Goal: Understand process/instructions

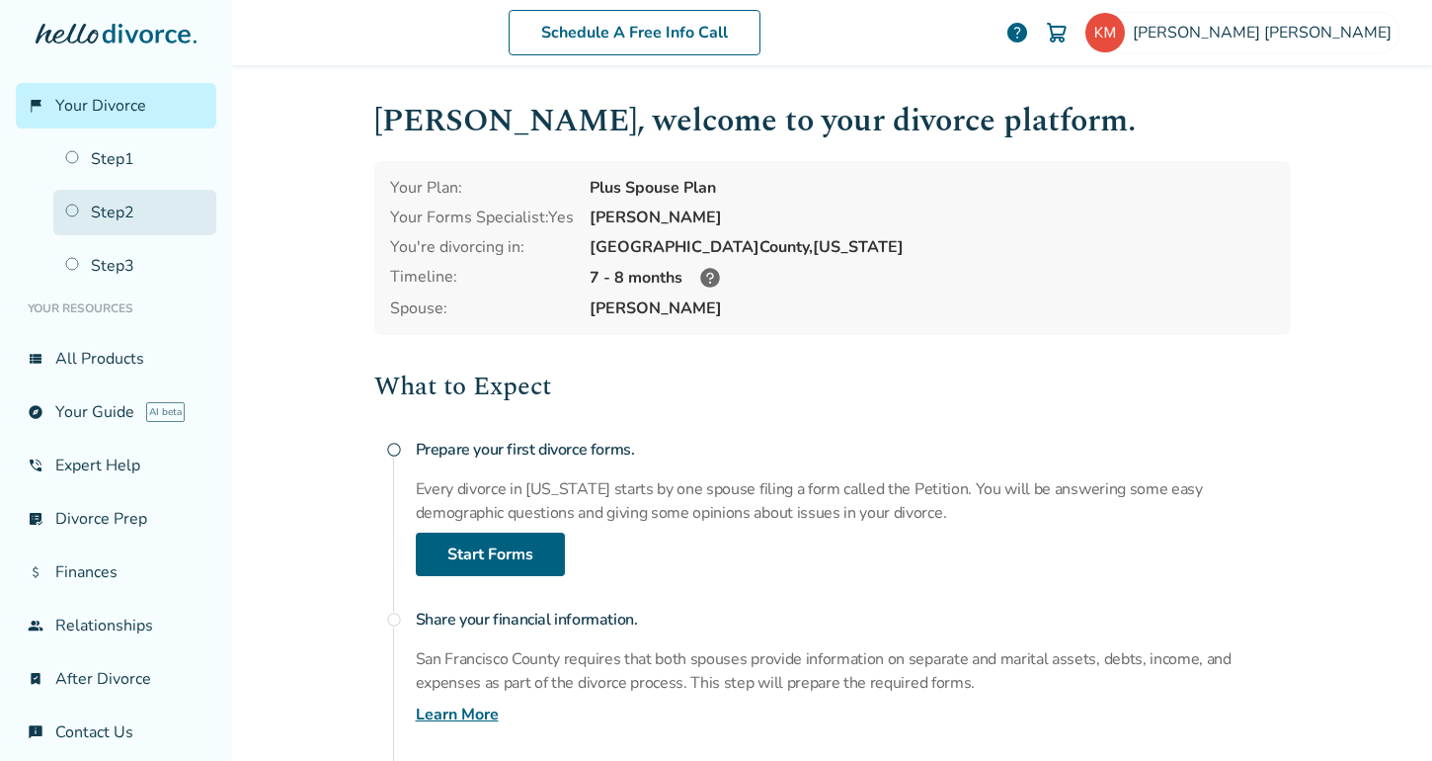
click at [110, 212] on link "Step 2" at bounding box center [134, 212] width 163 height 45
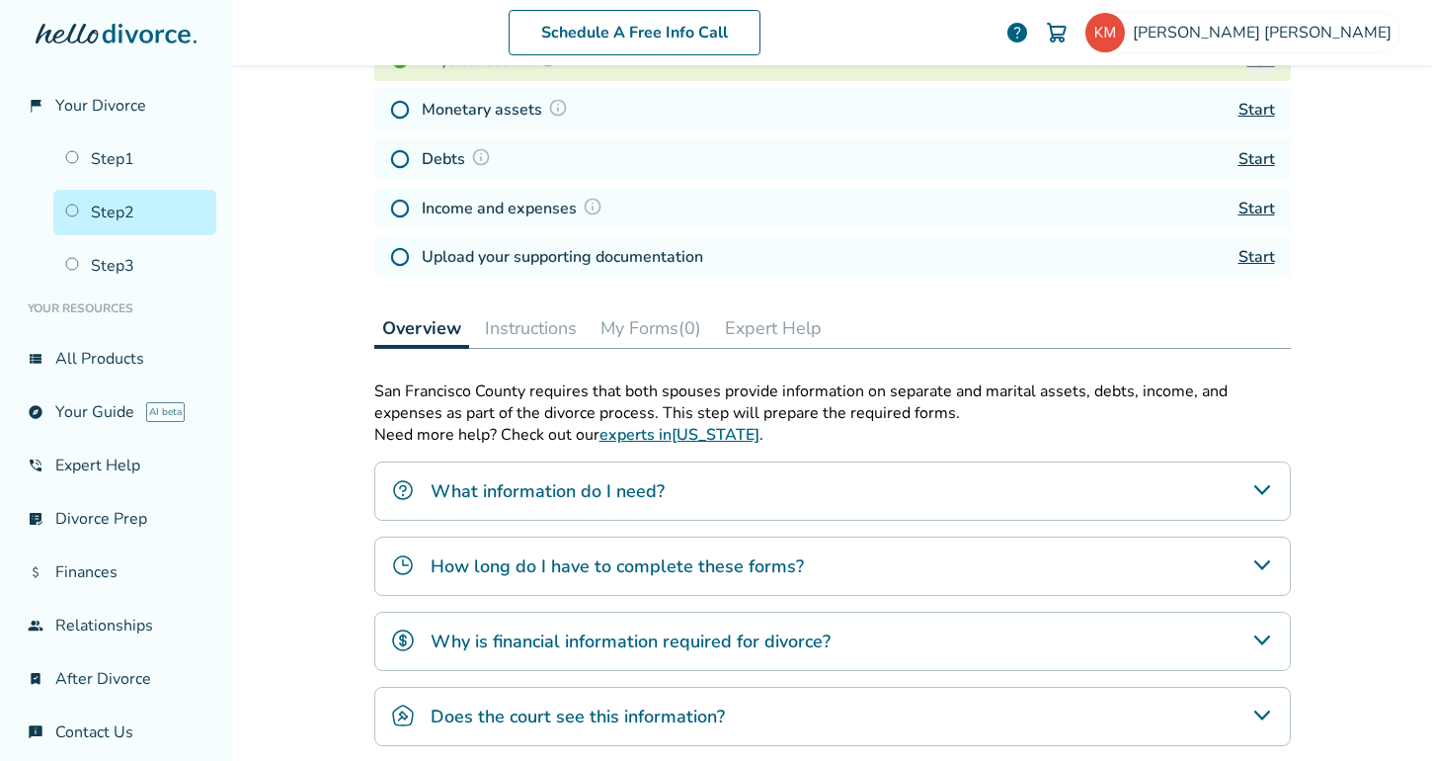
scroll to position [339, 0]
click at [812, 515] on div "What information do I need?" at bounding box center [832, 489] width 917 height 59
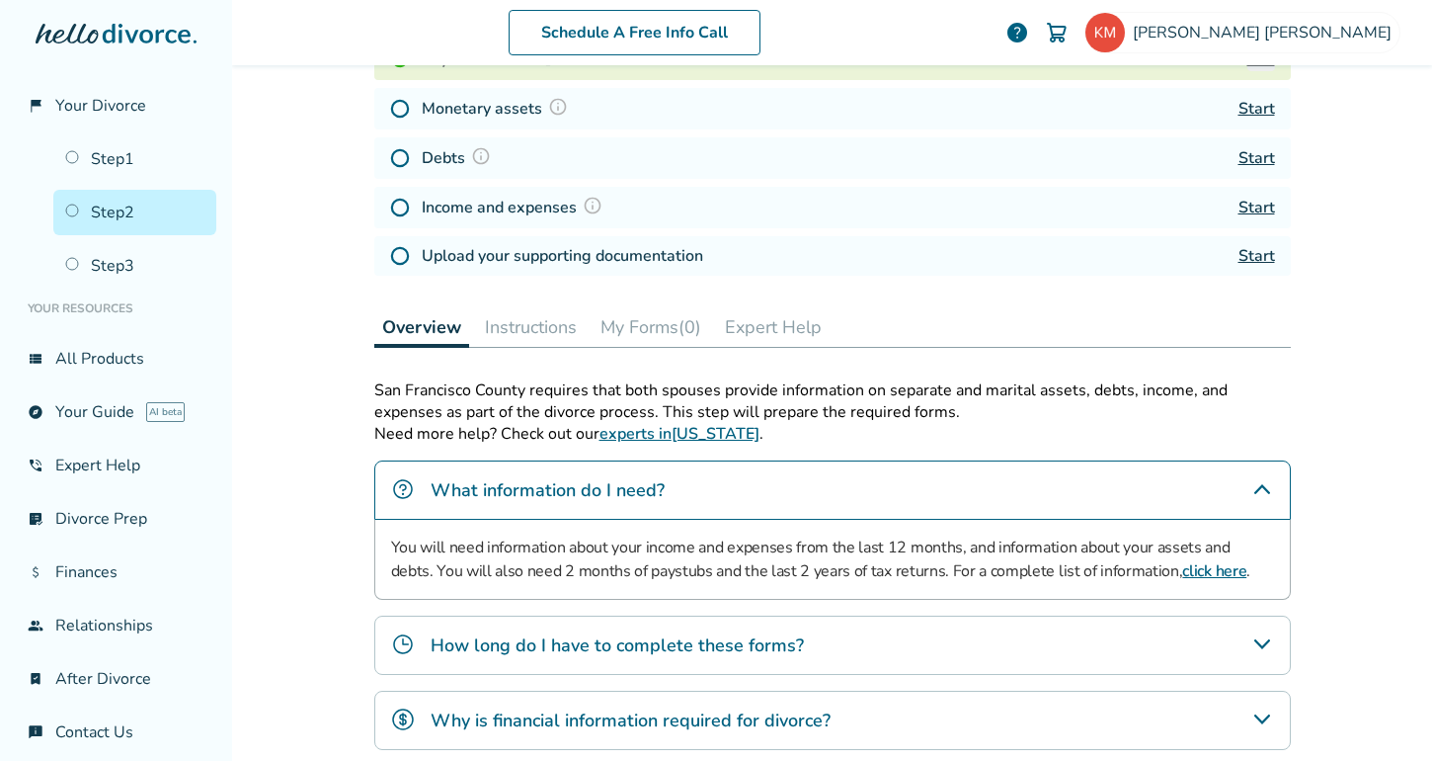
scroll to position [558, 0]
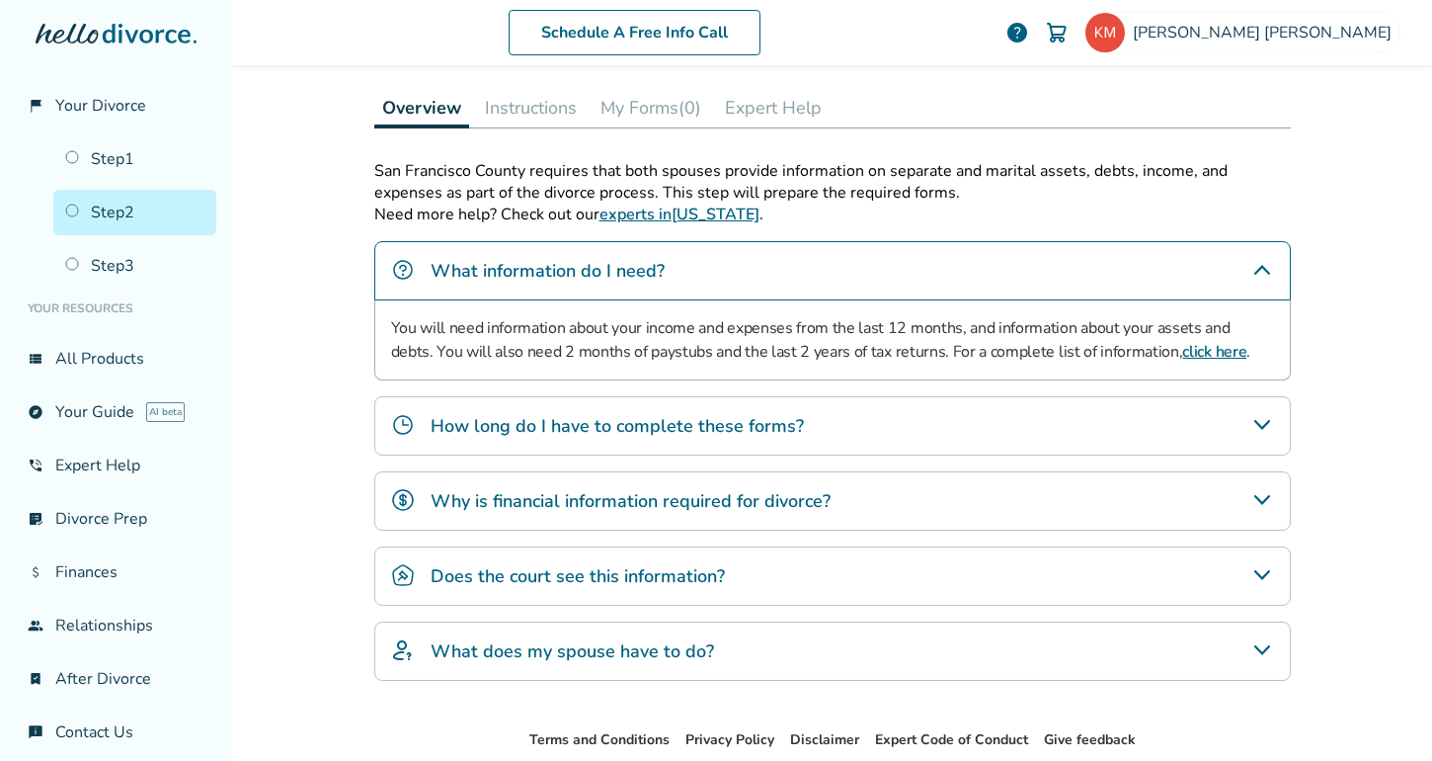
click at [797, 455] on div "How long do I have to complete these forms?" at bounding box center [832, 425] width 917 height 59
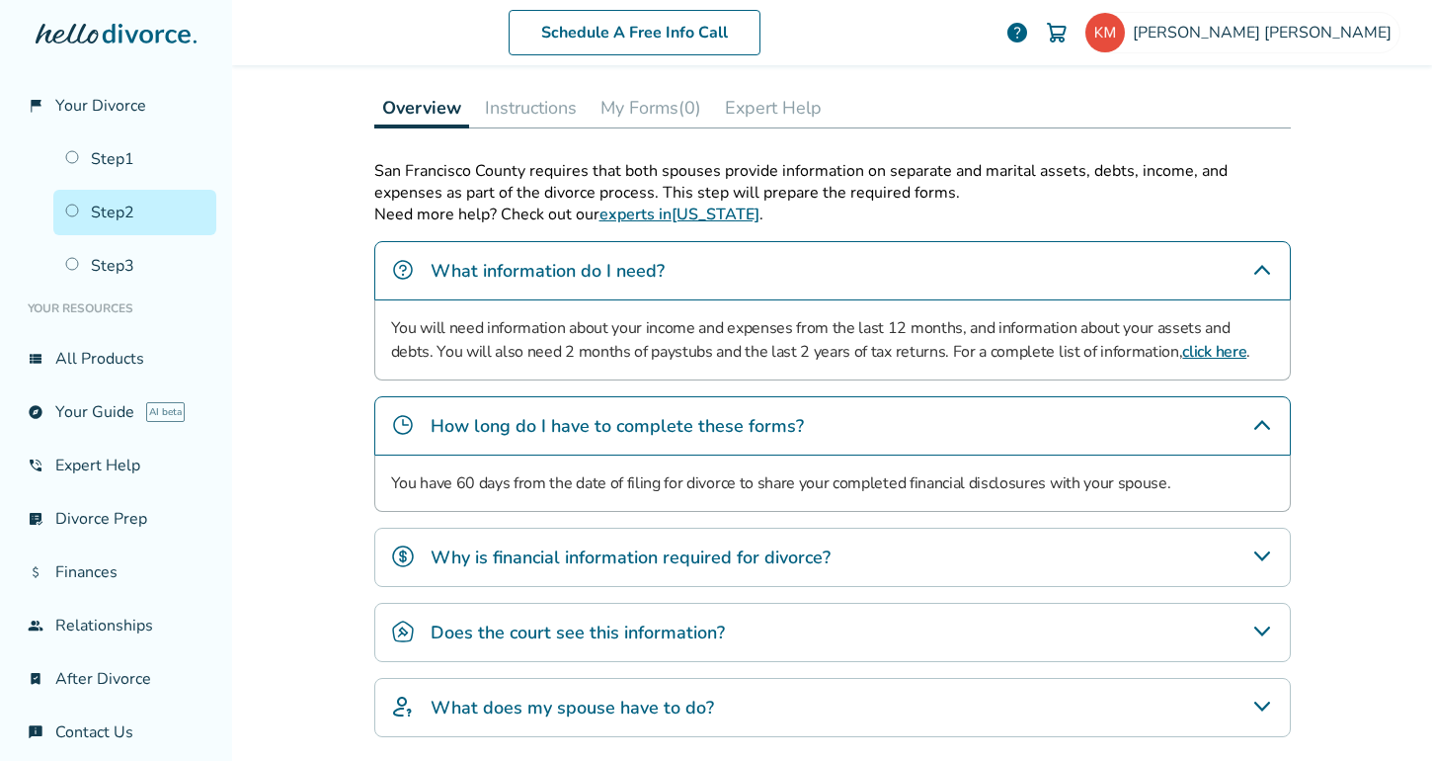
click at [786, 570] on h4 "Why is financial information required for divorce?" at bounding box center [631, 557] width 400 height 26
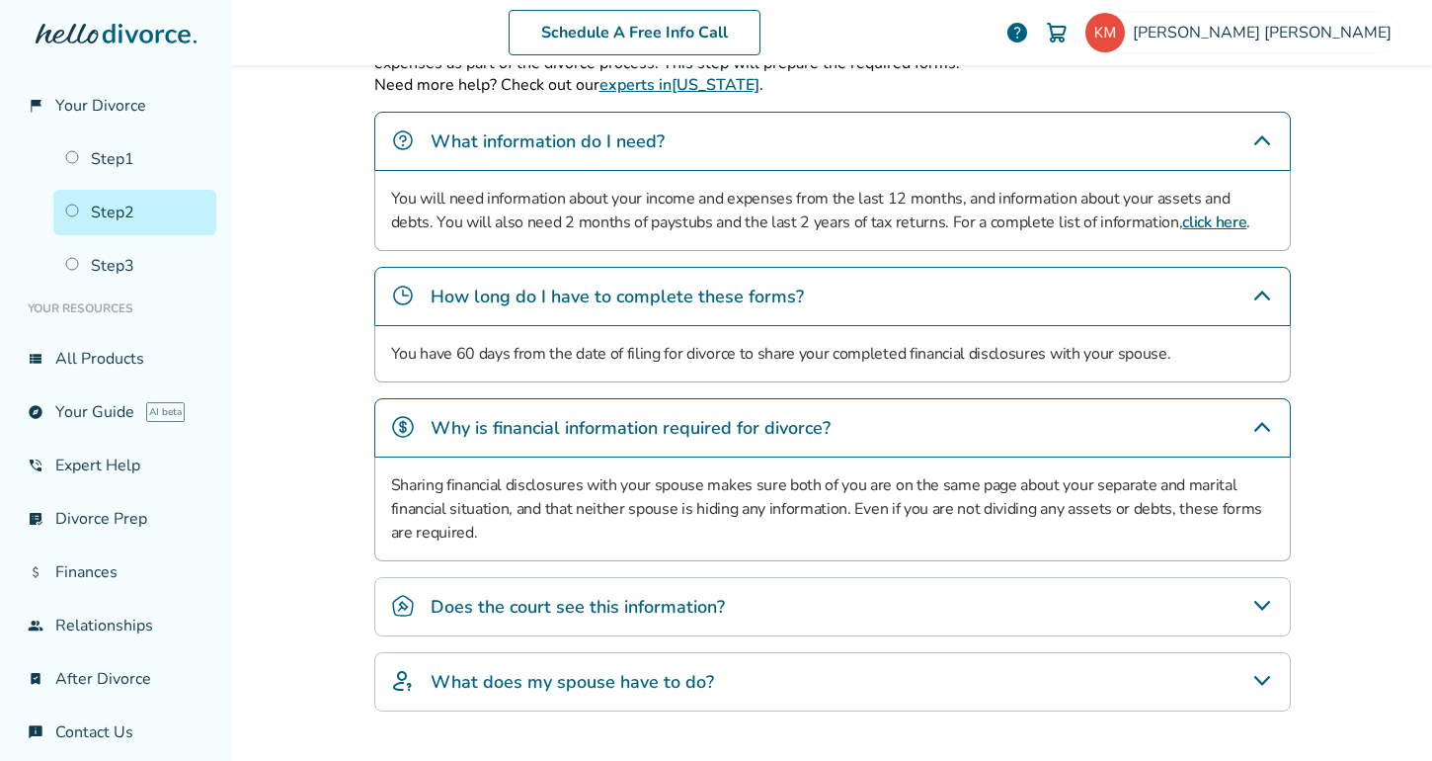
scroll to position [846, 0]
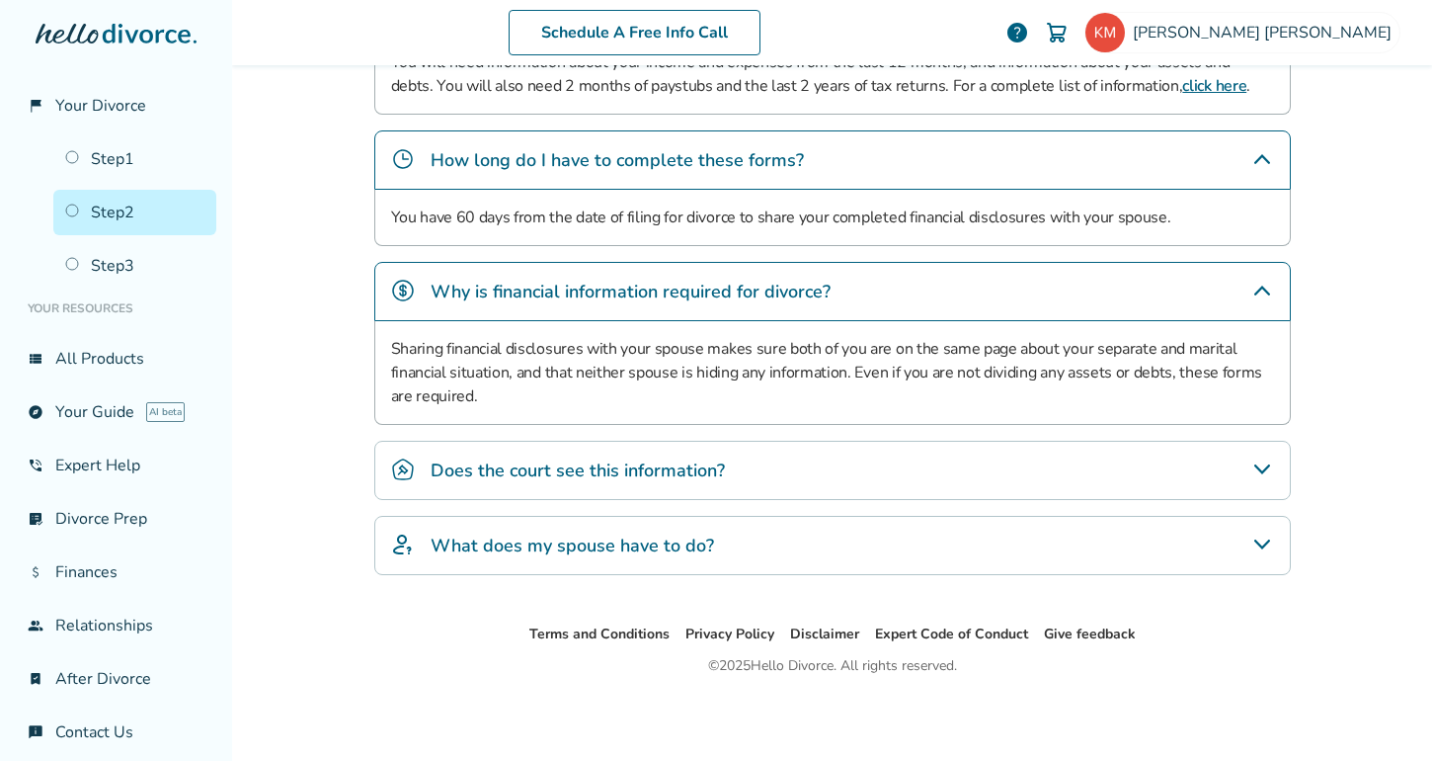
click at [722, 568] on div "What does my spouse have to do?" at bounding box center [832, 545] width 917 height 59
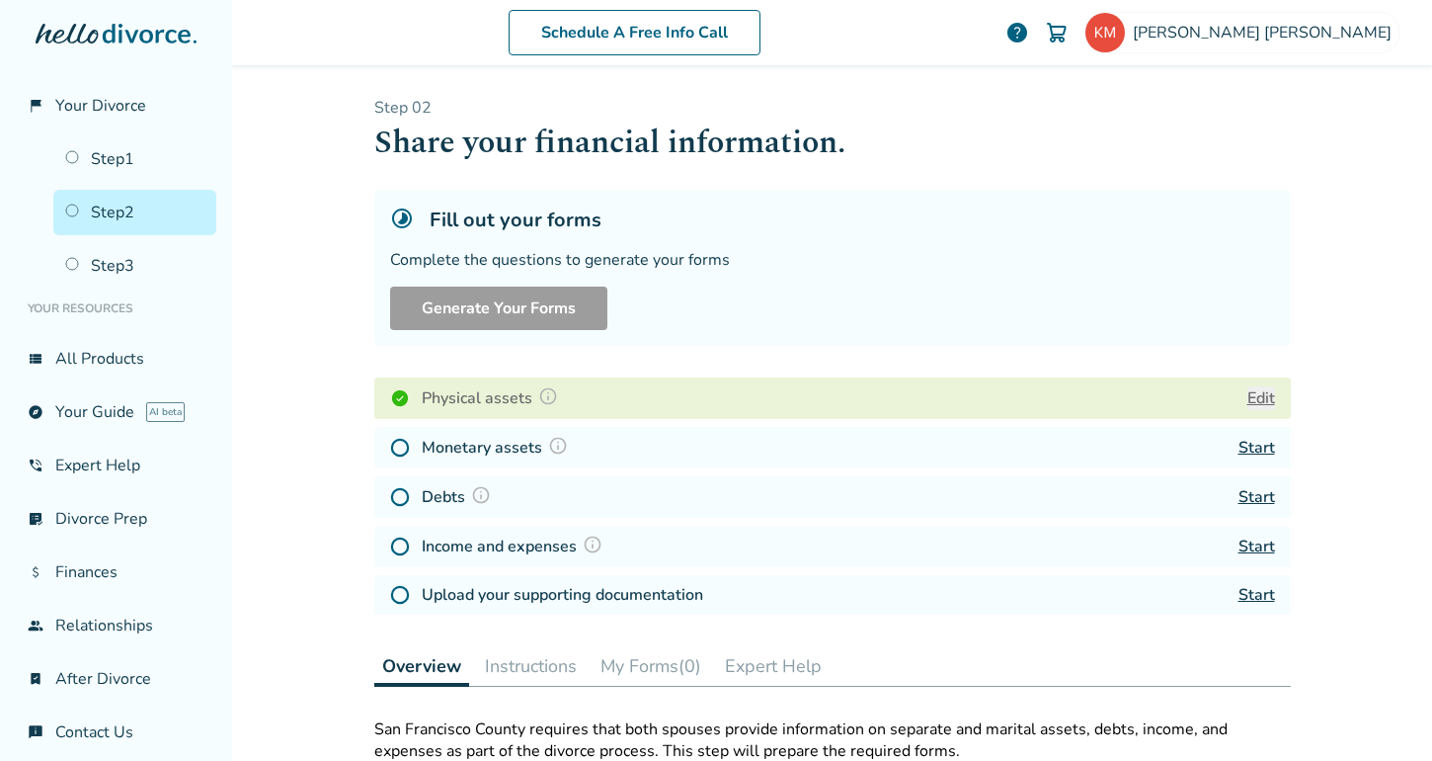
scroll to position [0, 0]
click at [1258, 402] on button "Edit" at bounding box center [1262, 398] width 28 height 24
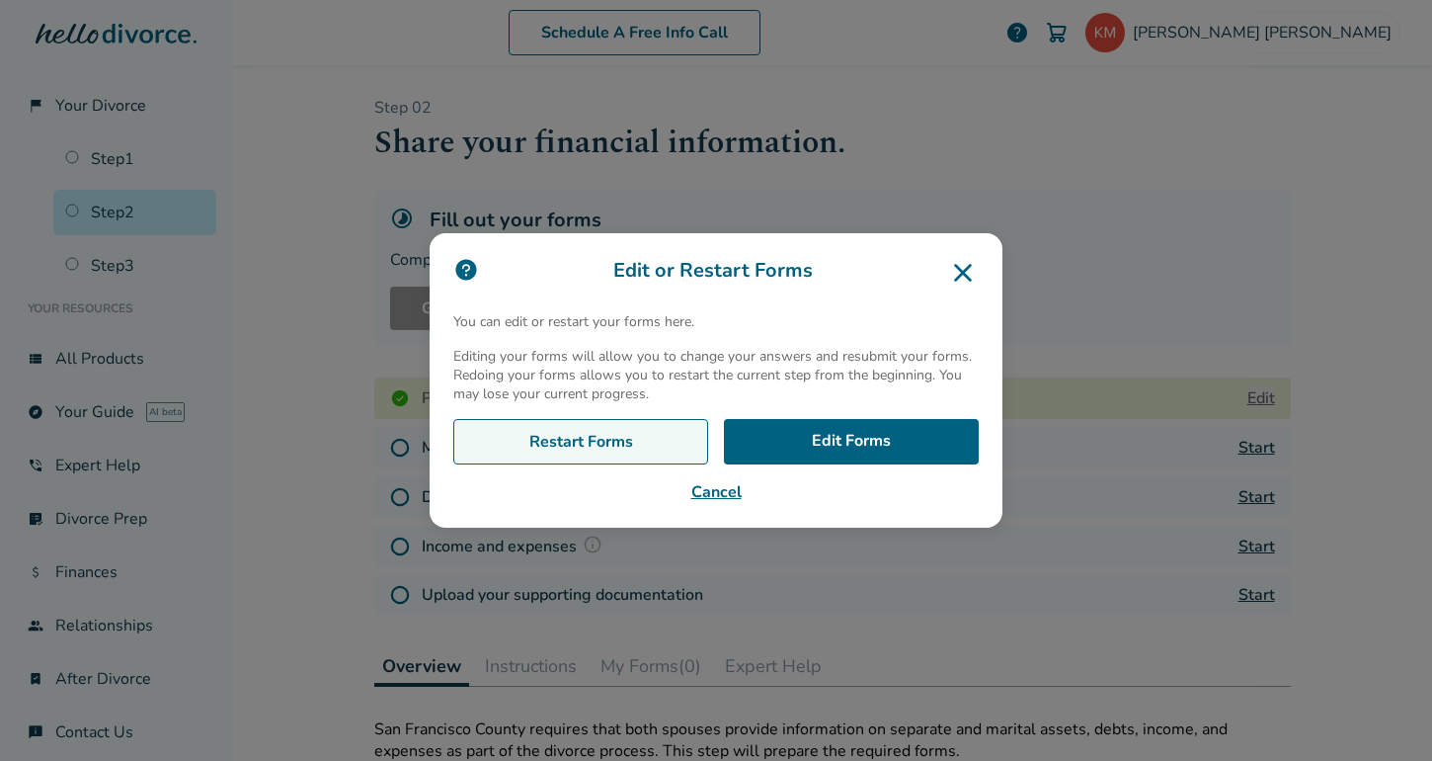
click at [583, 439] on link "Restart Forms" at bounding box center [580, 441] width 255 height 45
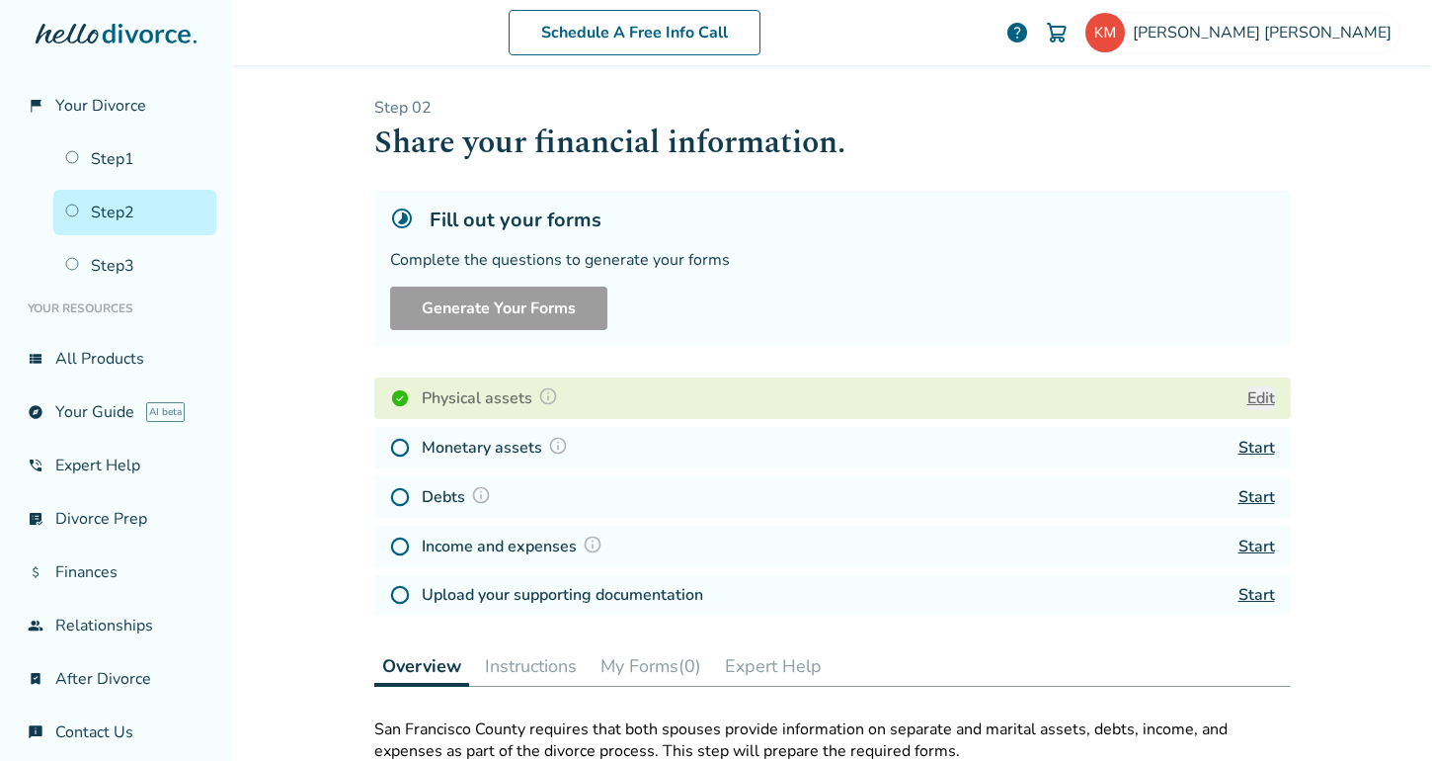
click at [1265, 403] on button "Edit" at bounding box center [1262, 398] width 28 height 24
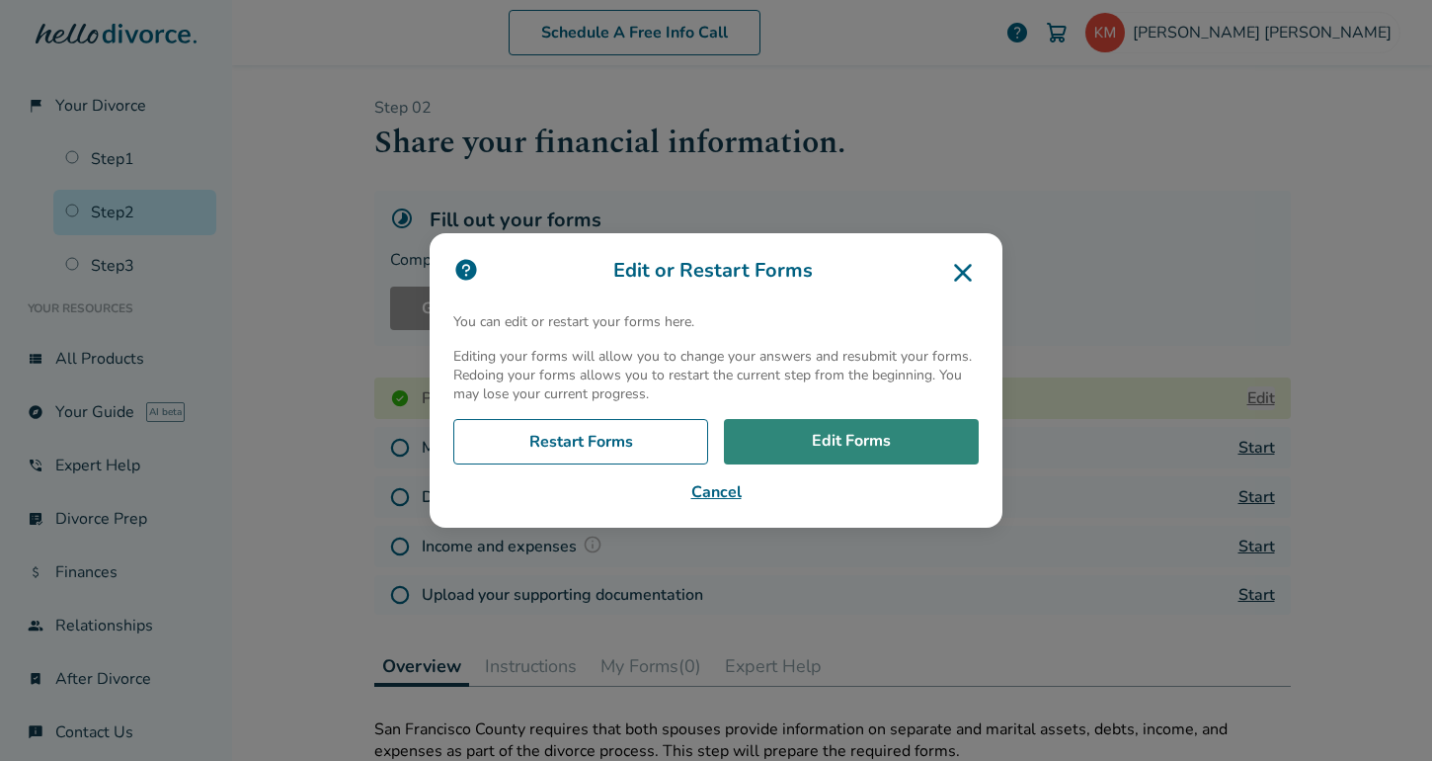
click at [844, 438] on link "Edit Forms" at bounding box center [851, 441] width 255 height 45
